Goal: Transaction & Acquisition: Book appointment/travel/reservation

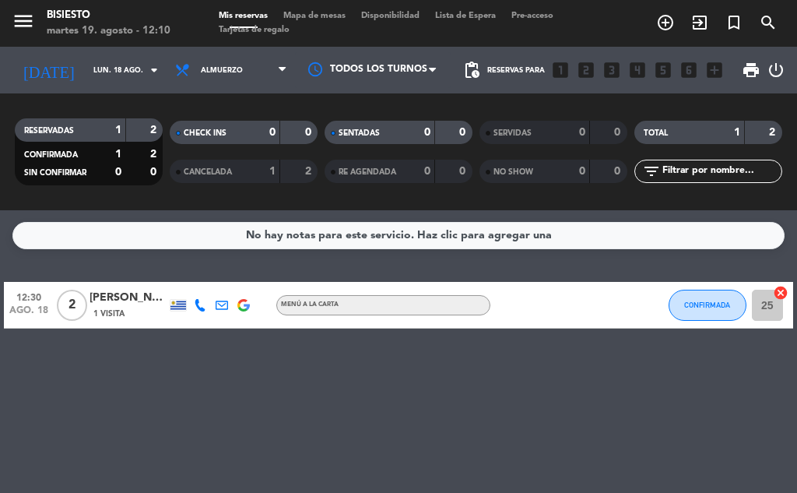
click at [141, 308] on div "1 Visita" at bounding box center [129, 313] width 78 height 13
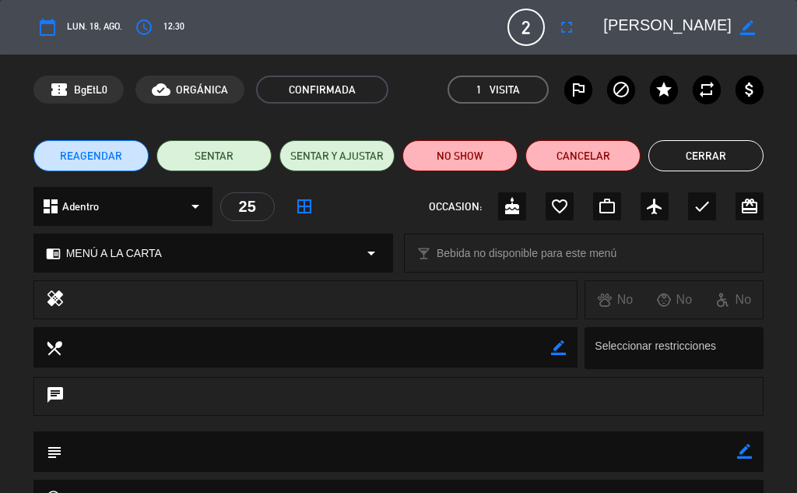
click at [692, 148] on button "Cerrar" at bounding box center [705, 155] width 115 height 31
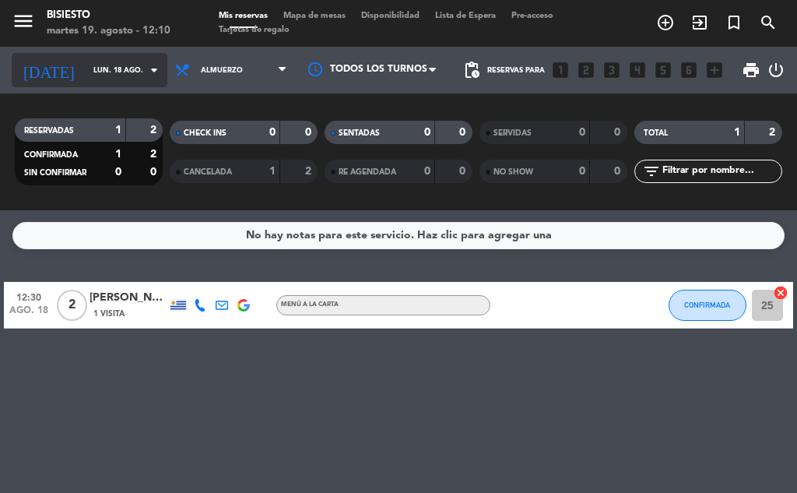
click at [86, 72] on input "lun. 18 ago." at bounding box center [137, 70] width 102 height 24
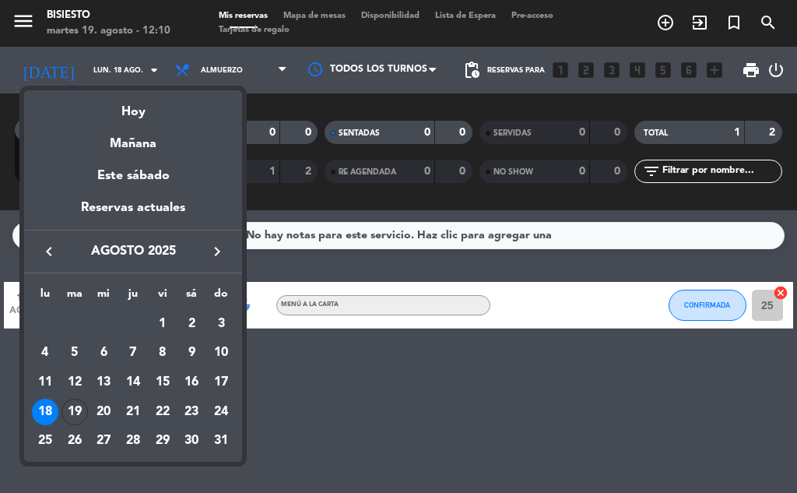
click at [118, 76] on div at bounding box center [398, 246] width 797 height 493
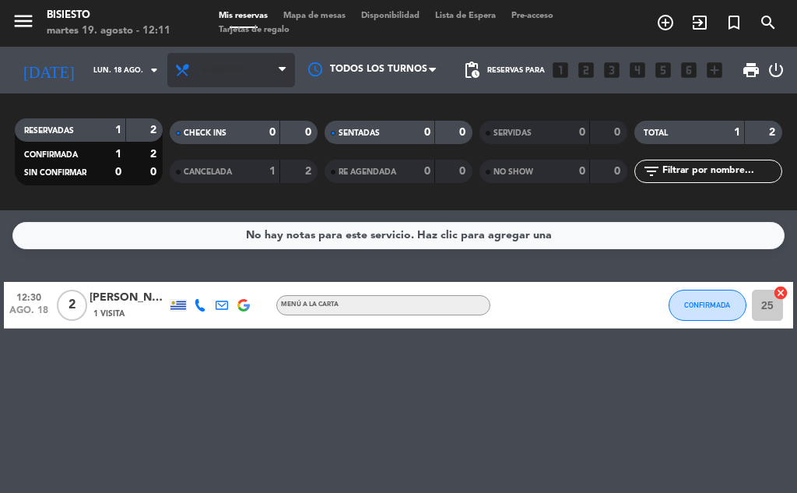
click at [245, 75] on span "Almuerzo" at bounding box center [231, 70] width 128 height 34
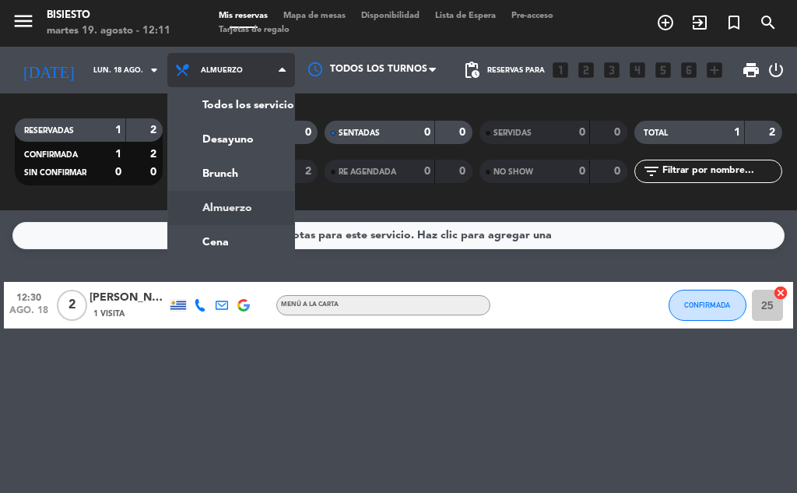
click at [225, 248] on ng-component "menu Bisiesto martes 19. agosto - 12:11 Mis reservas Mapa de mesas Disponibilid…" at bounding box center [398, 246] width 797 height 493
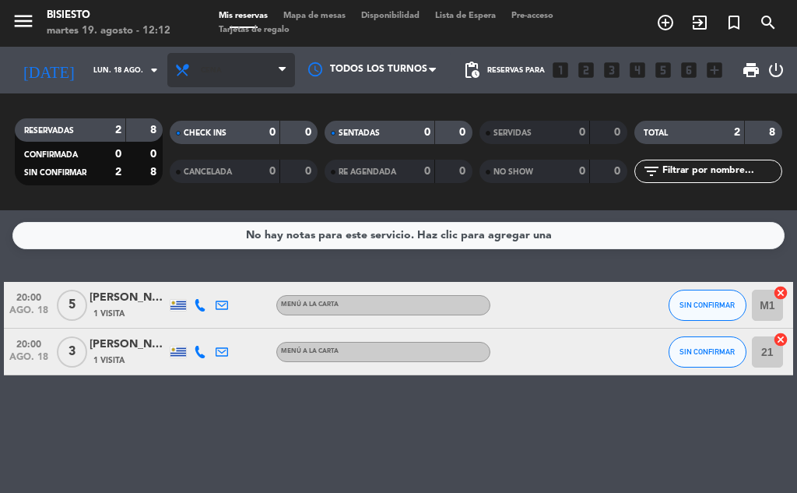
click at [256, 75] on span "Cena" at bounding box center [231, 70] width 128 height 34
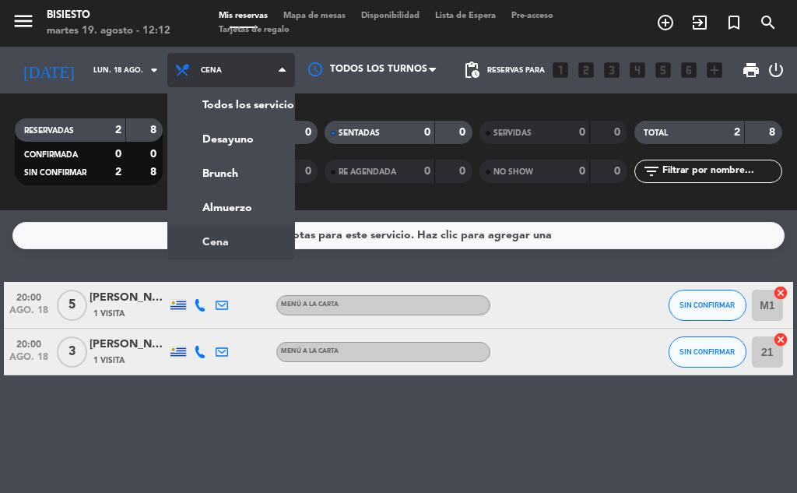
click at [269, 105] on div "menu Bisiesto martes 19. agosto - 12:12 Mis reservas Mapa de mesas Disponibilid…" at bounding box center [398, 105] width 797 height 210
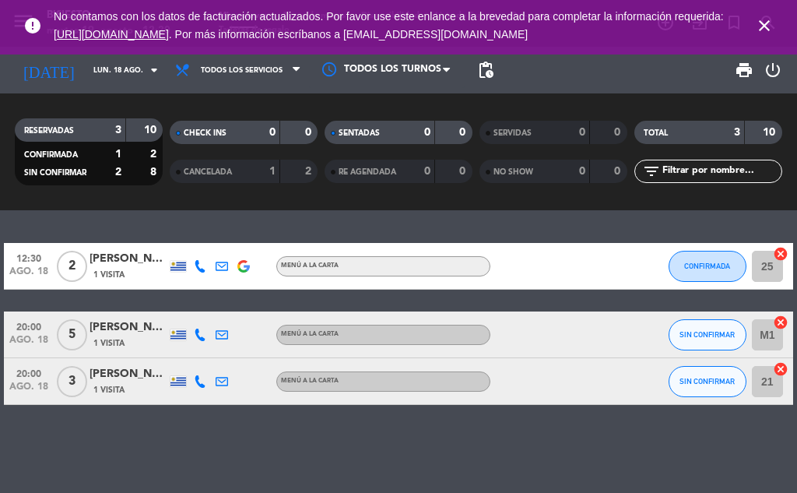
click at [764, 22] on icon "close" at bounding box center [764, 25] width 19 height 19
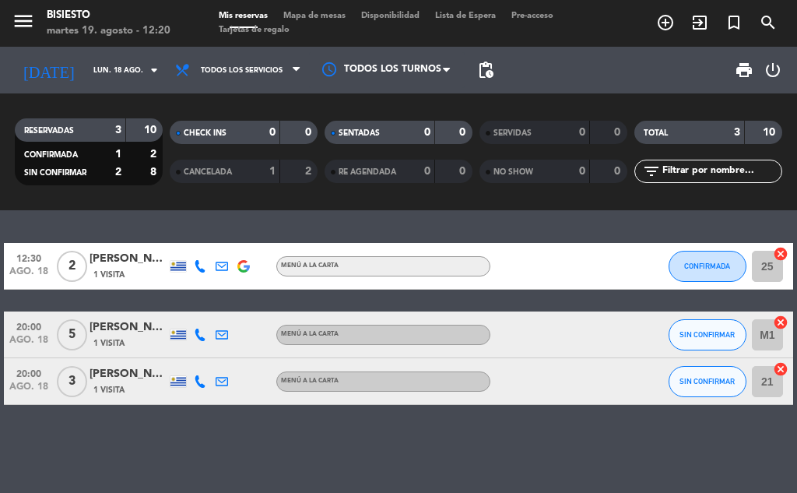
click at [661, 23] on icon "add_circle_outline" at bounding box center [665, 22] width 19 height 19
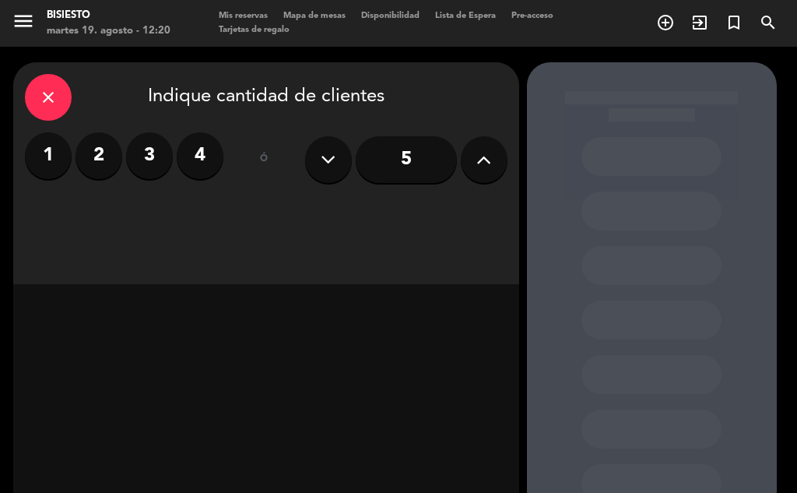
click at [146, 161] on label "3" at bounding box center [149, 155] width 47 height 47
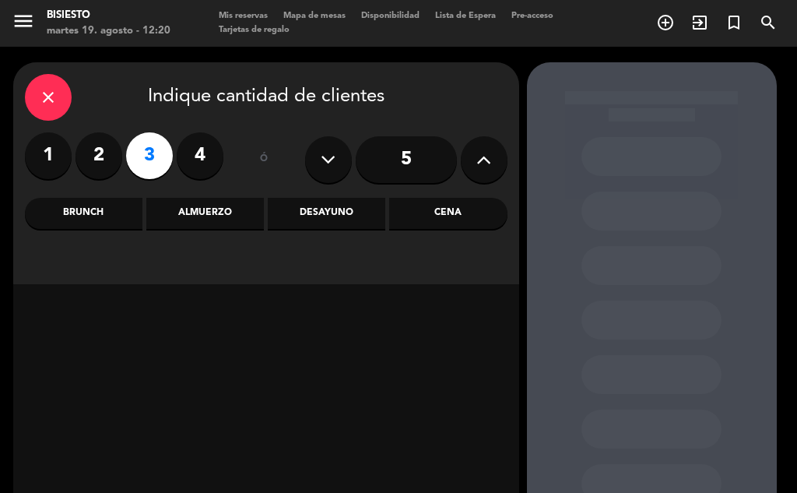
click at [442, 212] on div "Cena" at bounding box center [448, 213] width 118 height 31
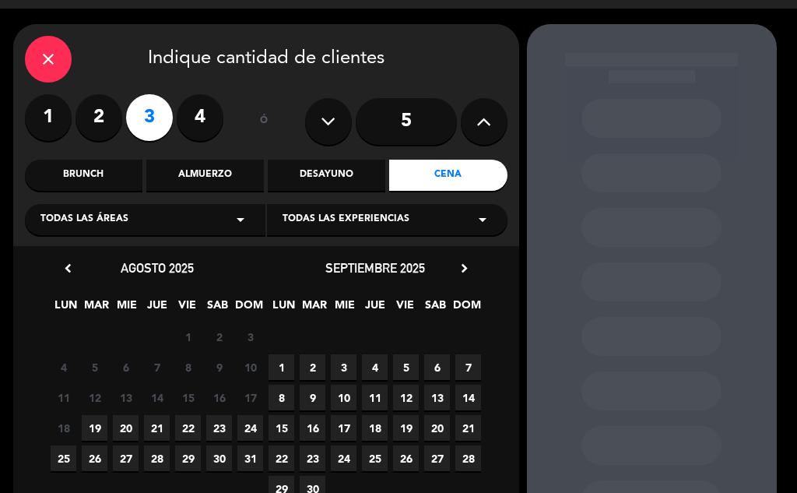
scroll to position [42, 0]
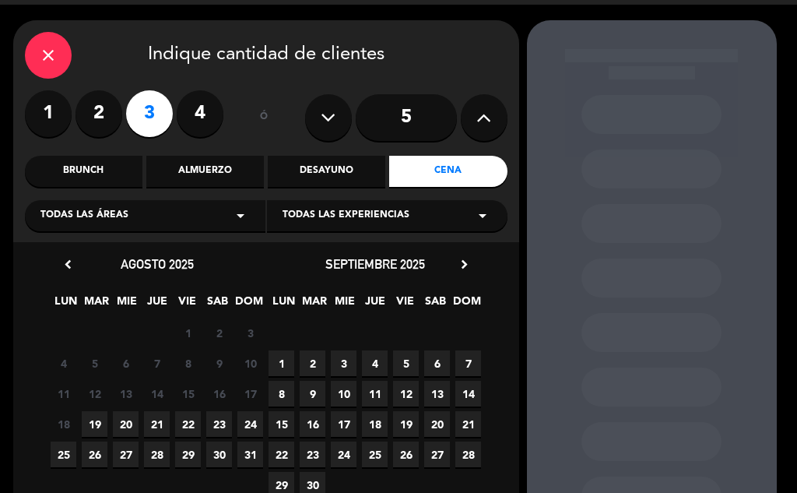
click at [94, 425] on span "19" at bounding box center [95, 424] width 26 height 26
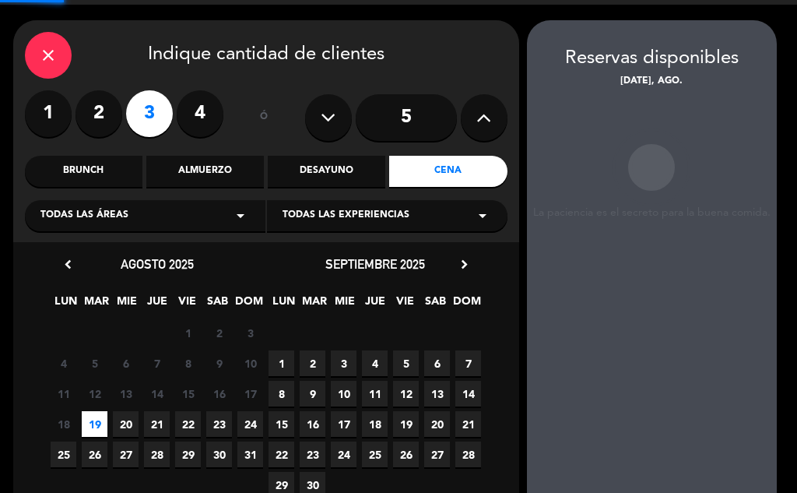
scroll to position [62, 0]
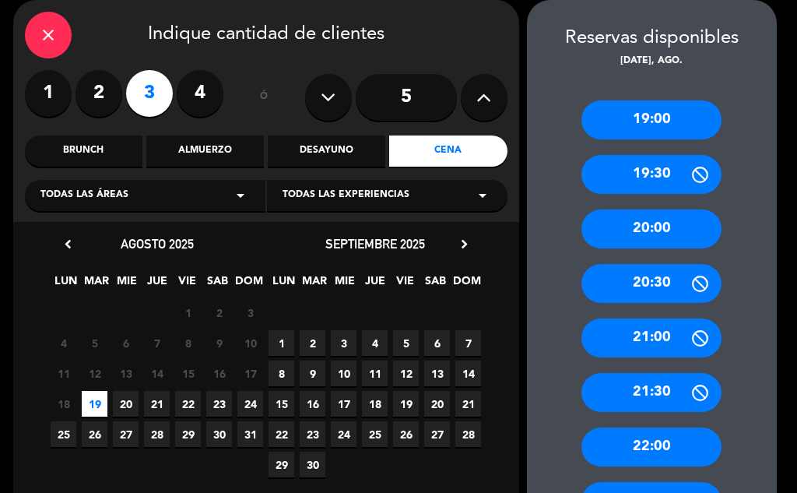
click at [653, 451] on div "22:00" at bounding box center [651, 446] width 140 height 39
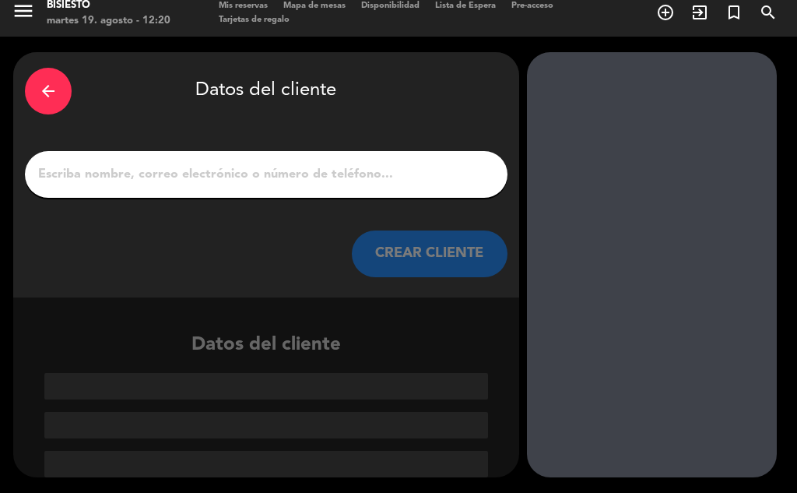
scroll to position [10, 0]
click at [142, 165] on input "1" at bounding box center [266, 174] width 459 height 22
click at [43, 87] on icon "arrow_back" at bounding box center [48, 91] width 19 height 19
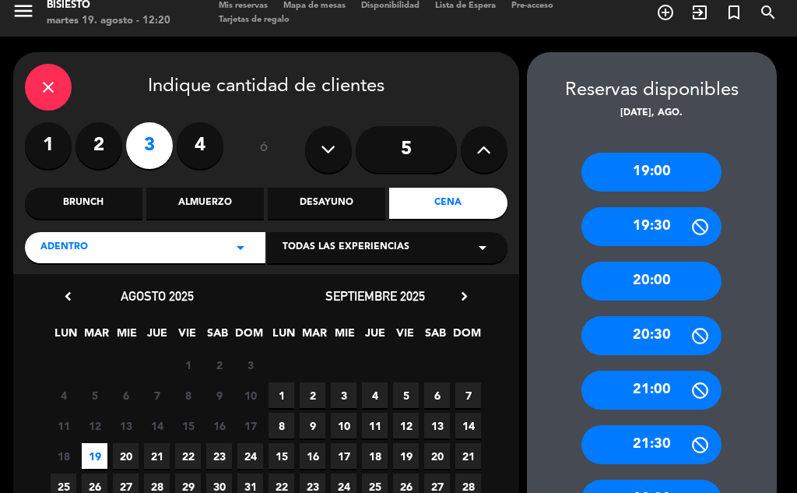
click at [121, 455] on span "20" at bounding box center [126, 456] width 26 height 26
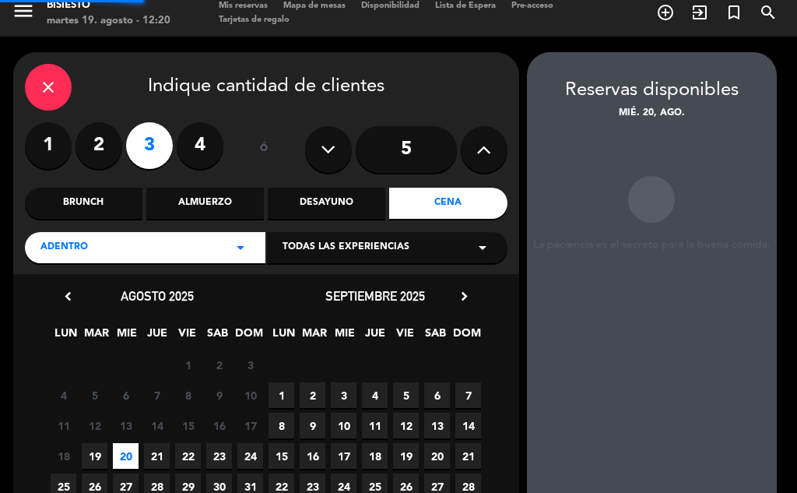
scroll to position [62, 0]
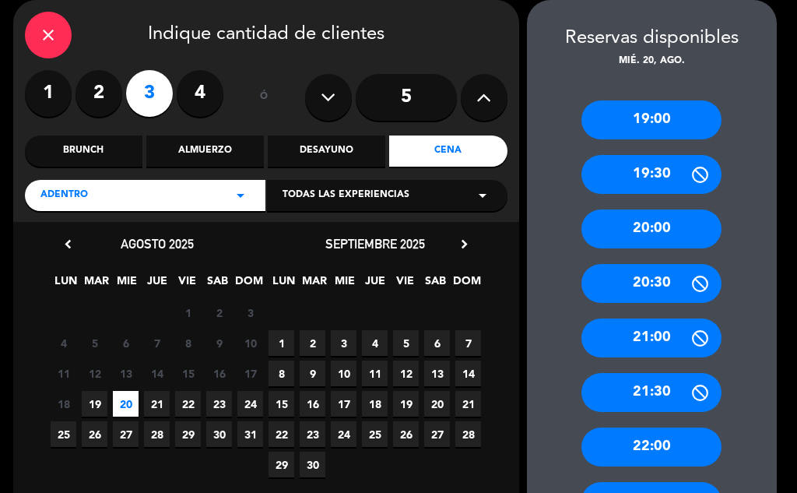
click at [637, 438] on div "22:00" at bounding box center [651, 446] width 140 height 39
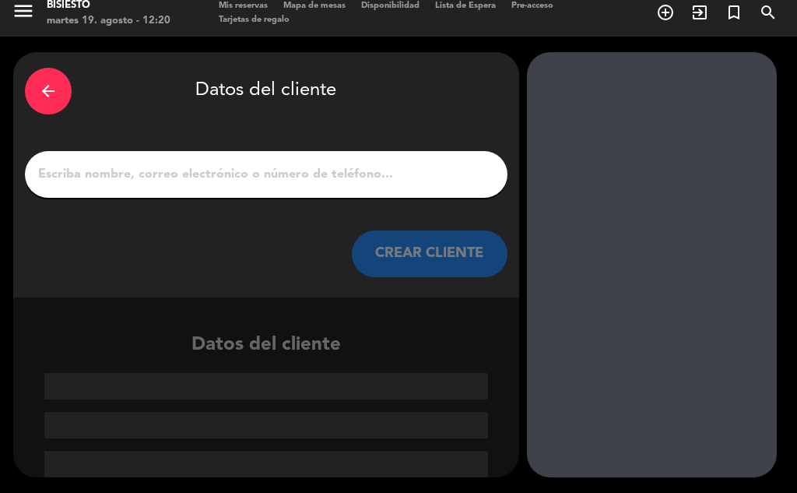
click at [192, 168] on input "1" at bounding box center [266, 174] width 459 height 22
click at [258, 169] on input "1" at bounding box center [266, 174] width 459 height 22
click at [297, 164] on input "1" at bounding box center [266, 174] width 459 height 22
click at [428, 428] on div at bounding box center [266, 425] width 444 height 26
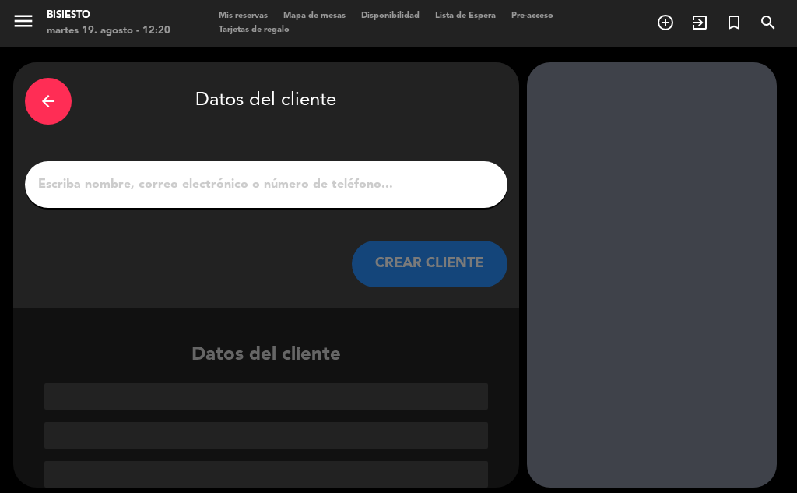
scroll to position [1, 0]
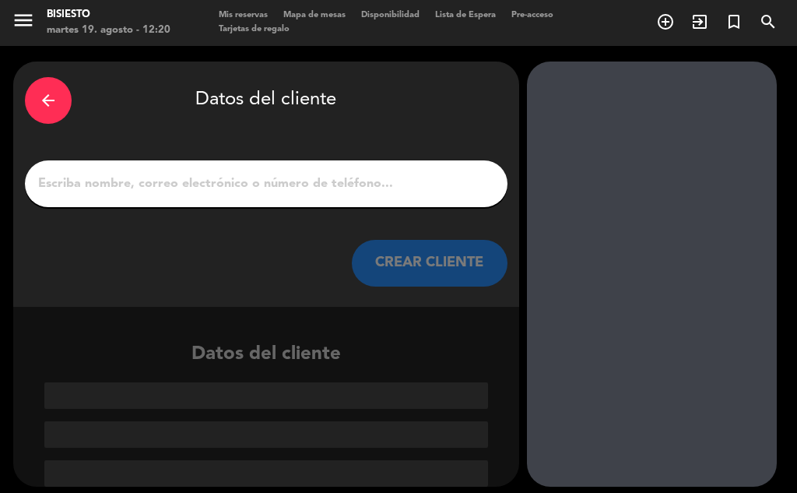
click at [364, 180] on input "1" at bounding box center [266, 184] width 459 height 22
click at [229, 183] on input "1" at bounding box center [266, 184] width 459 height 22
click at [100, 185] on input "1" at bounding box center [266, 184] width 459 height 22
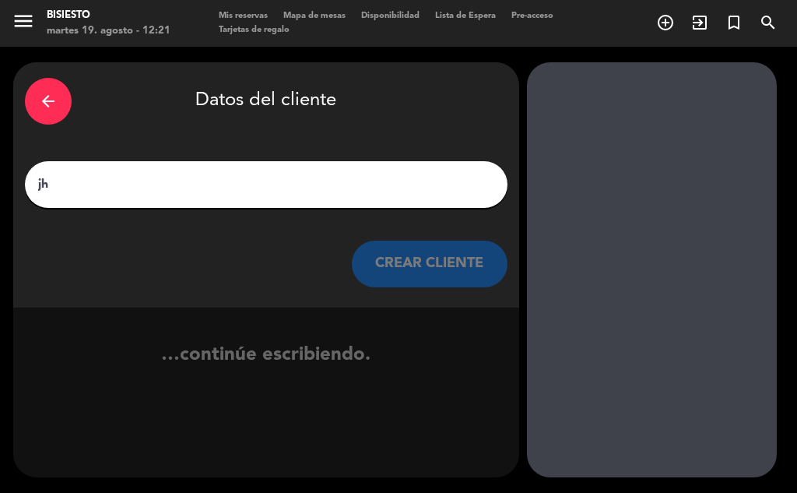
type input "j"
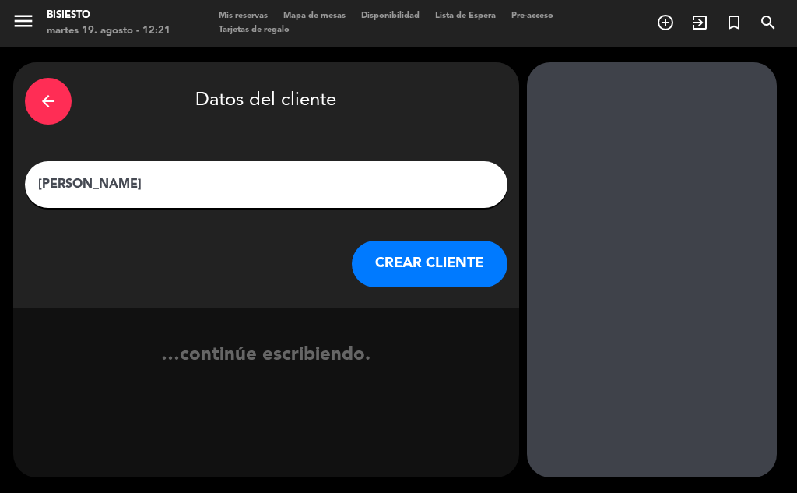
type input "[PERSON_NAME]"
click at [430, 276] on button "CREAR CLIENTE" at bounding box center [430, 264] width 156 height 47
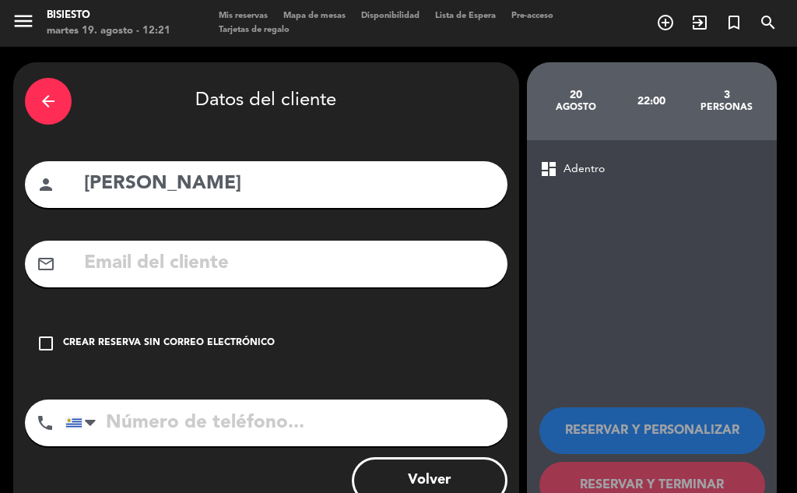
click at [210, 343] on div "Crear reserva sin correo electrónico" at bounding box center [169, 344] width 212 height 16
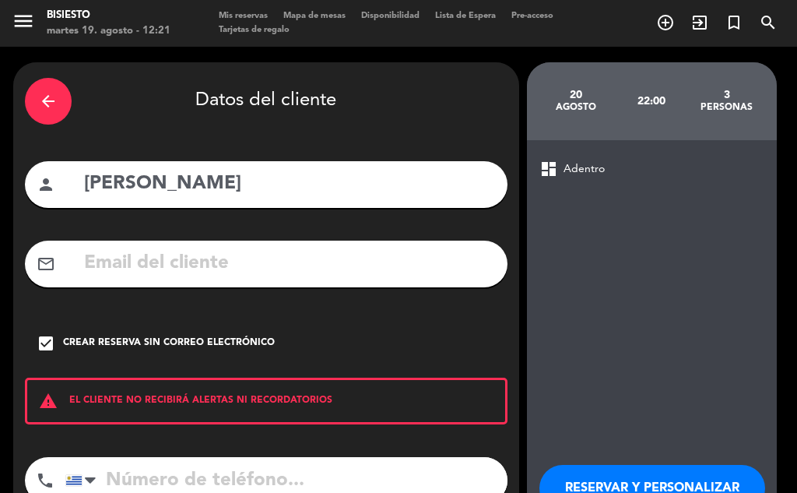
click at [220, 416] on div "warning EL CLIENTE NO RECIBIRÁ ALERTAS NI RECORDATORIOS" at bounding box center [266, 401] width 483 height 47
click at [251, 470] on input "tel" at bounding box center [286, 480] width 442 height 47
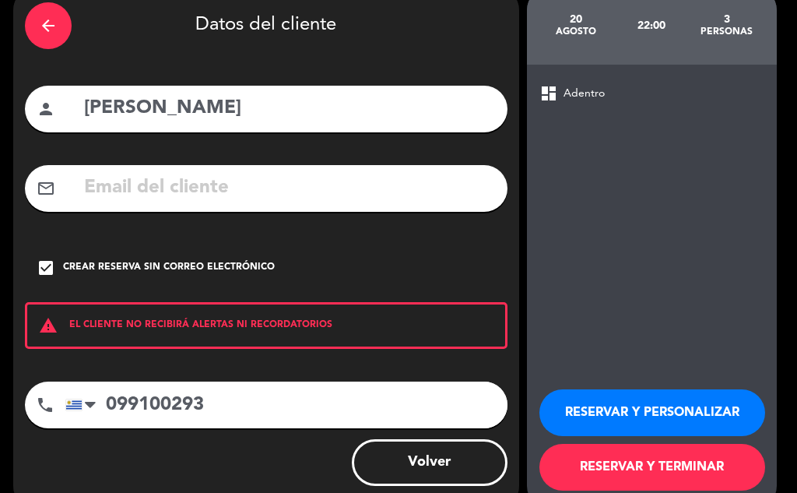
scroll to position [102, 0]
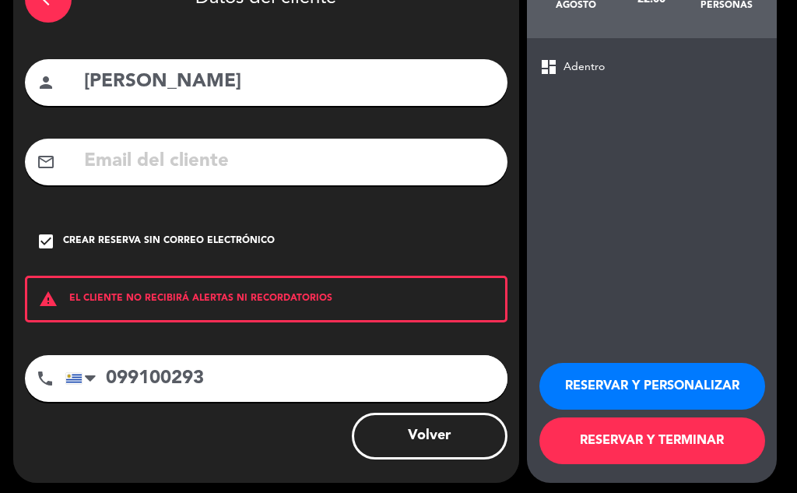
type input "099100293"
click at [632, 379] on button "RESERVAR Y PERSONALIZAR" at bounding box center [652, 386] width 226 height 47
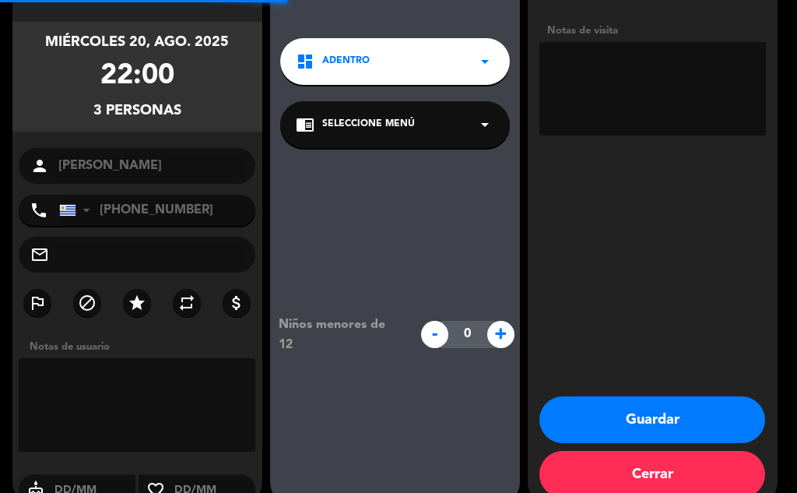
scroll to position [62, 0]
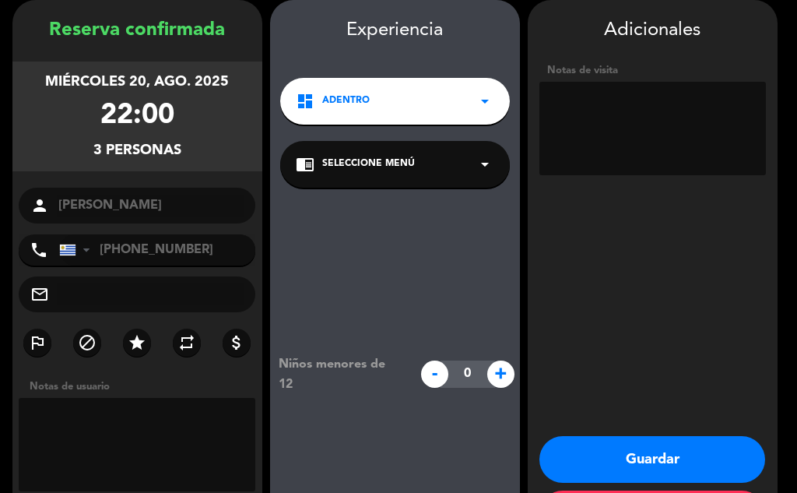
click at [190, 423] on textarea at bounding box center [137, 444] width 237 height 93
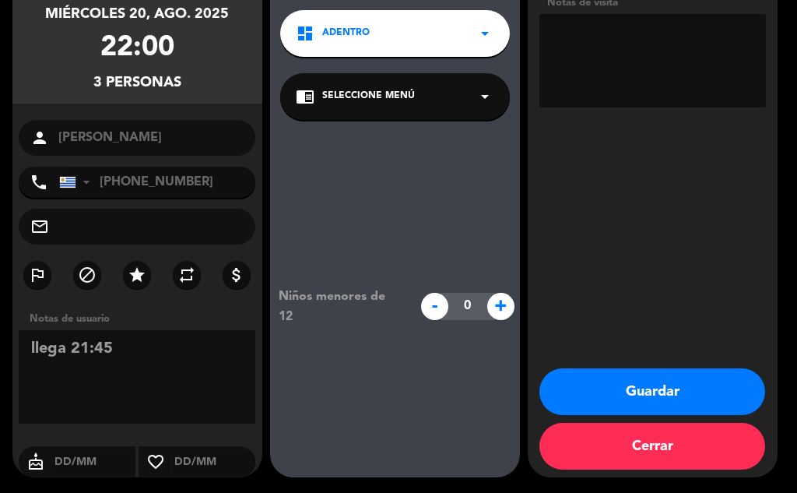
type textarea "llega 21:45"
click at [606, 396] on button "Guardar" at bounding box center [652, 391] width 226 height 47
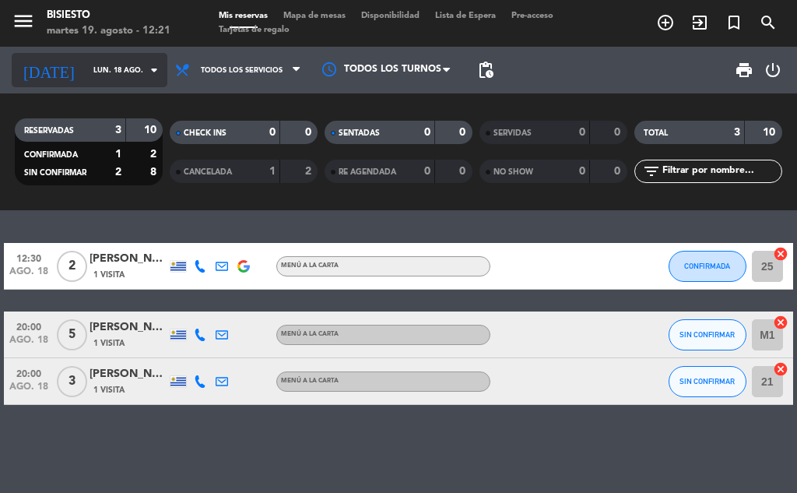
click at [132, 66] on input "lun. 18 ago." at bounding box center [137, 70] width 102 height 24
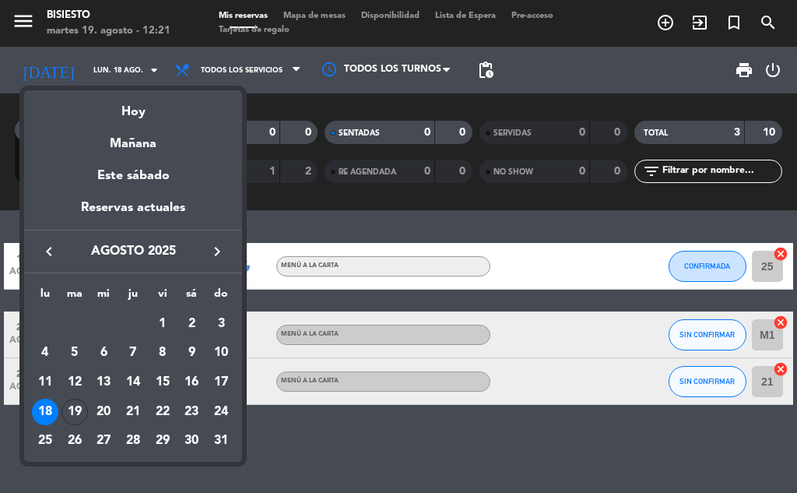
click at [125, 72] on div at bounding box center [398, 246] width 797 height 493
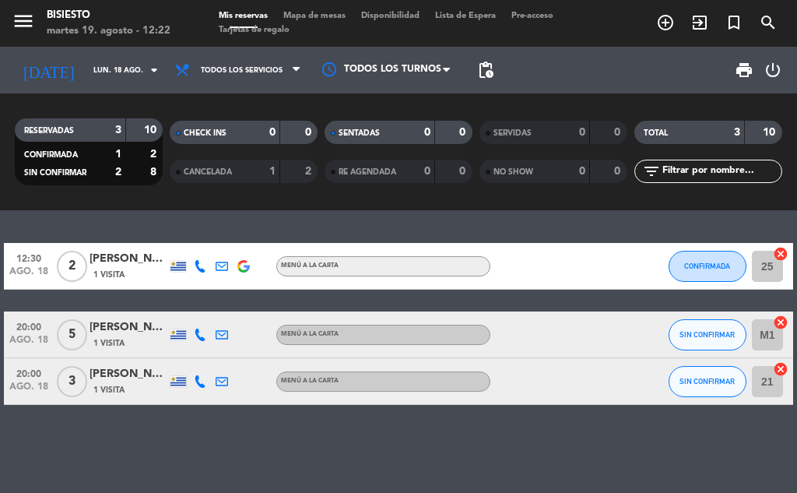
drag, startPoint x: 349, startPoint y: 410, endPoint x: 336, endPoint y: 402, distance: 14.7
click at [348, 411] on div "12:30 ago. 18 2 [PERSON_NAME] 1 Visita MENÚ A LA CARTA CONFIRMADA 25 cancel 20:…" at bounding box center [398, 351] width 797 height 283
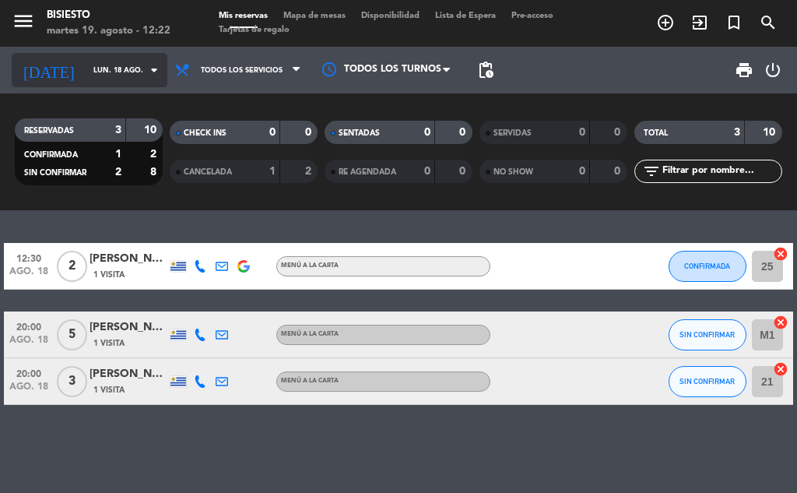
click at [114, 66] on input "lun. 18 ago." at bounding box center [137, 70] width 102 height 24
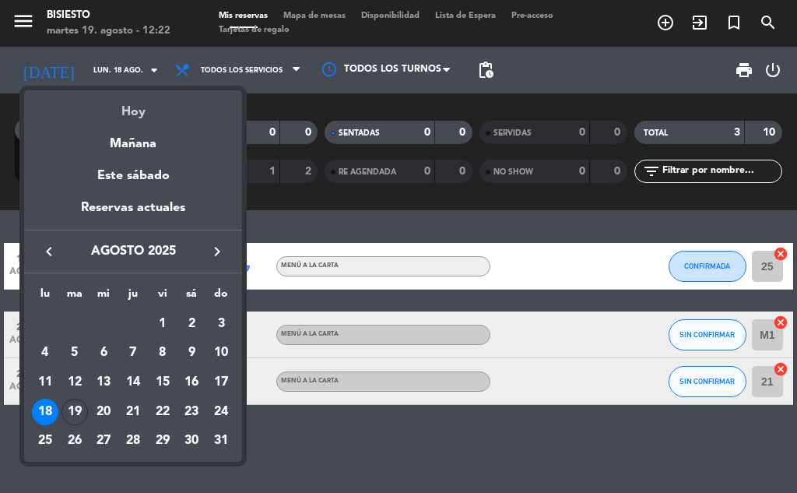
click at [129, 104] on div "Hoy" at bounding box center [133, 106] width 218 height 32
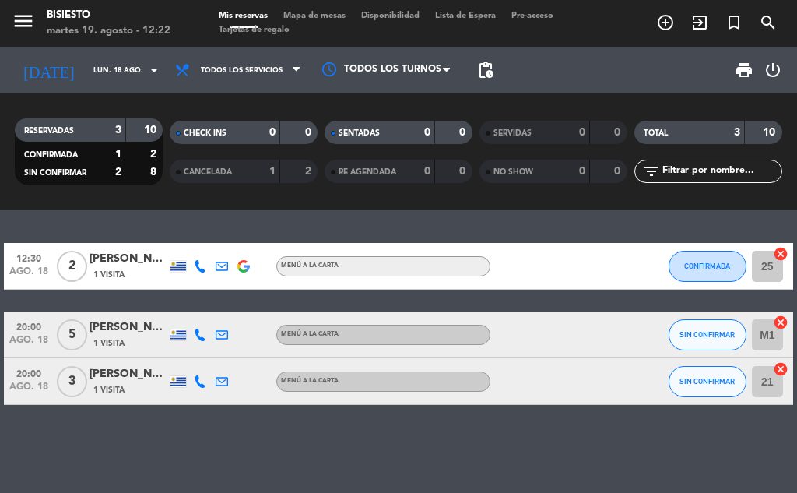
type input "[DATE] ago."
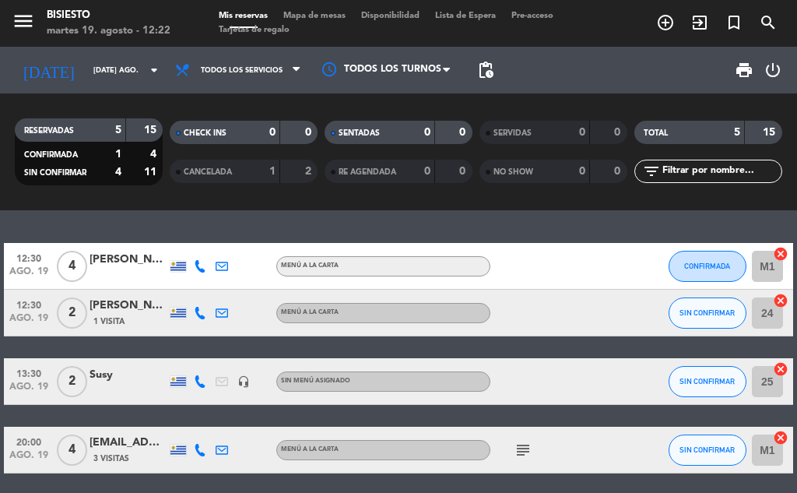
click at [522, 441] on icon "subject" at bounding box center [523, 450] width 19 height 19
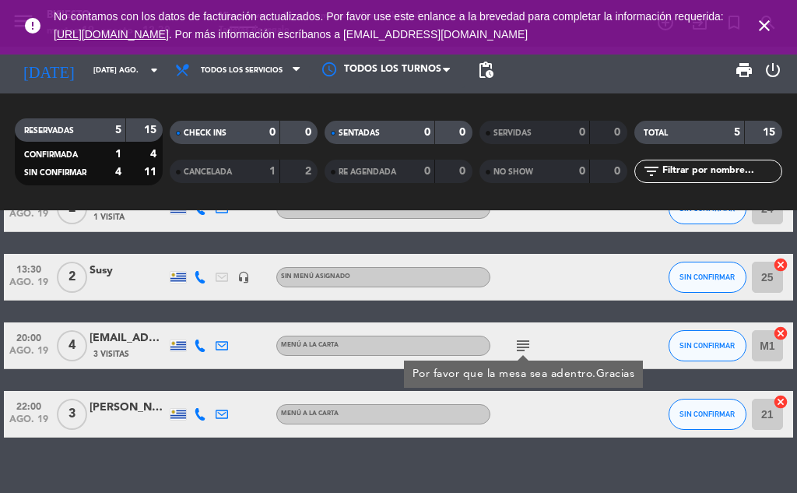
scroll to position [104, 0]
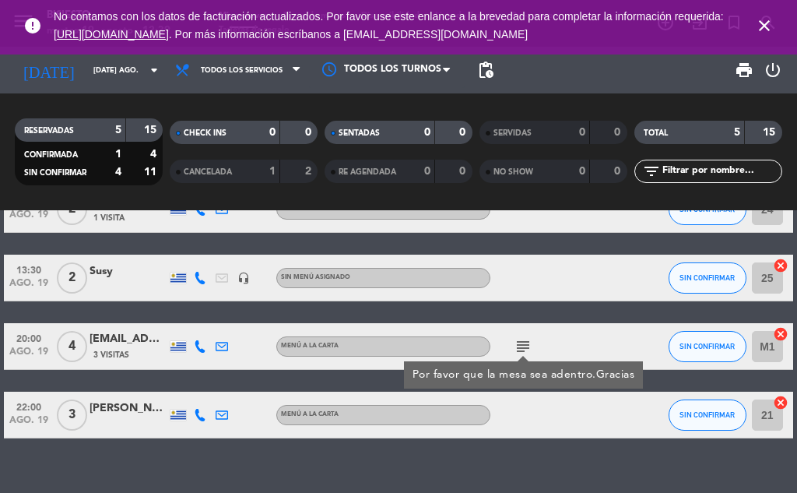
click at [336, 459] on div "12:30 ago. 19 4 [PERSON_NAME] MENÚ A LA CARTA CONFIRMADA M1 cancel 12:30 ago. 1…" at bounding box center [398, 351] width 797 height 283
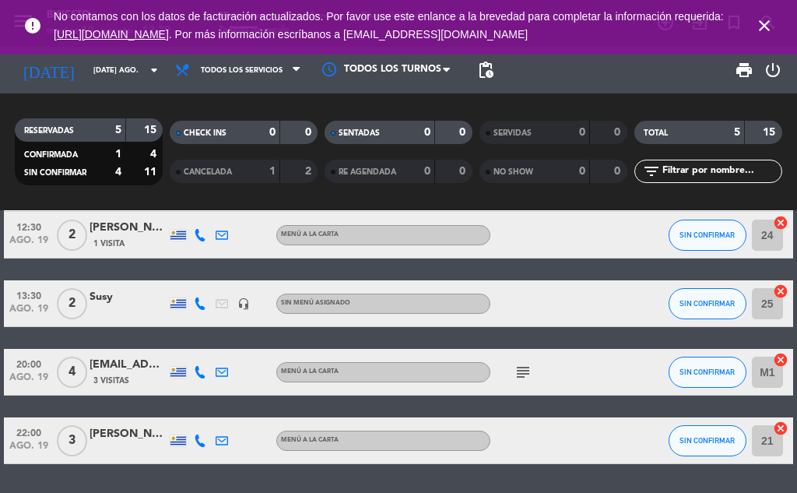
scroll to position [127, 0]
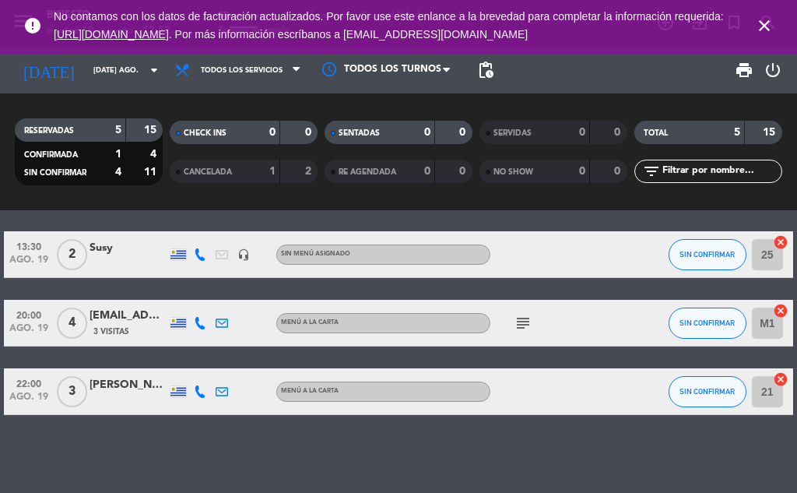
click at [515, 327] on icon "subject" at bounding box center [523, 323] width 19 height 19
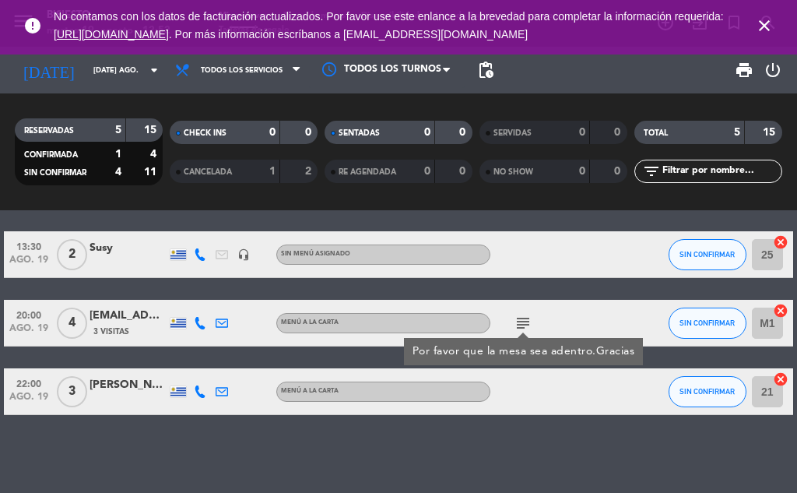
click at [522, 317] on icon "subject" at bounding box center [523, 323] width 19 height 19
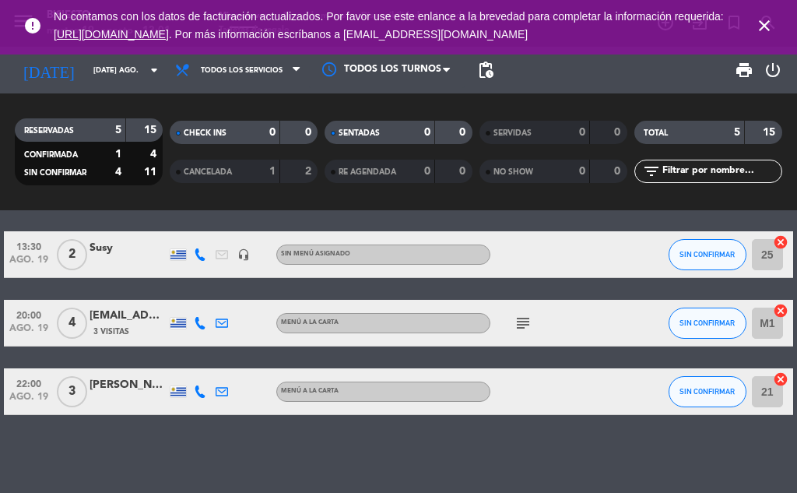
scroll to position [0, 0]
